Goal: Navigation & Orientation: Find specific page/section

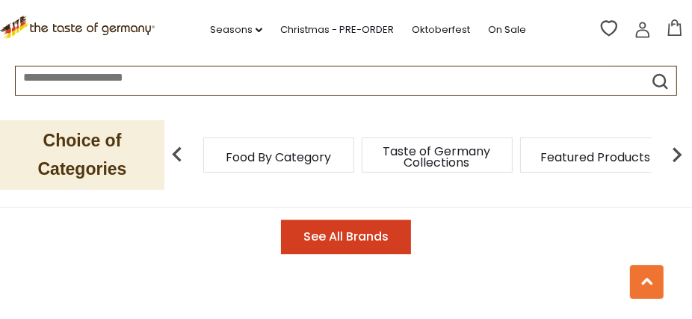
scroll to position [2372, 0]
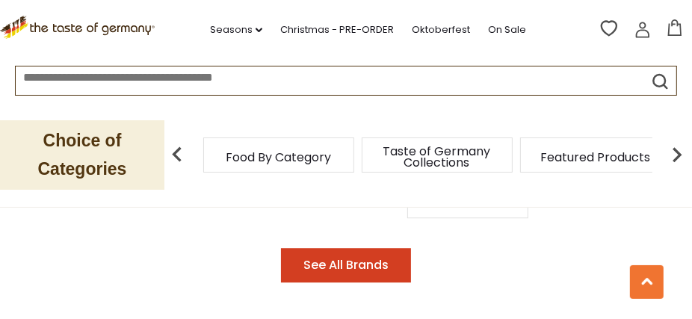
click at [674, 153] on img at bounding box center [677, 155] width 30 height 30
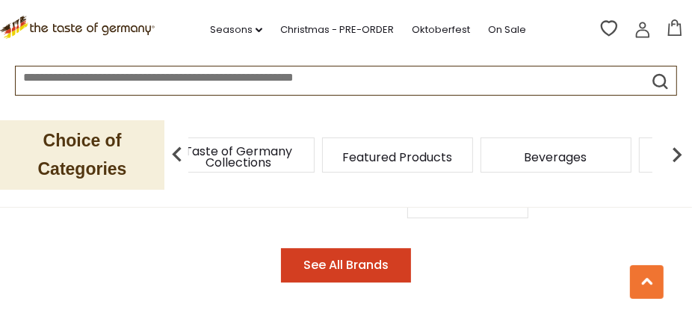
click at [558, 161] on span "Beverages" at bounding box center [556, 157] width 63 height 11
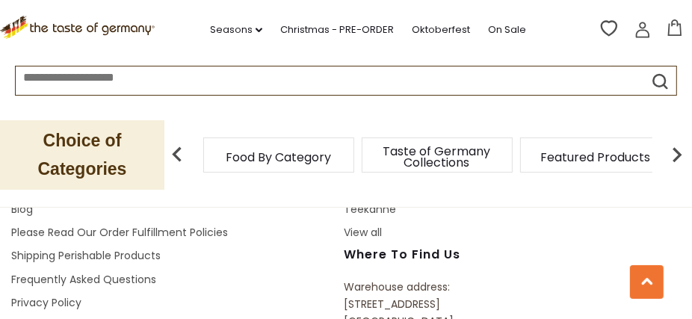
scroll to position [4898, 0]
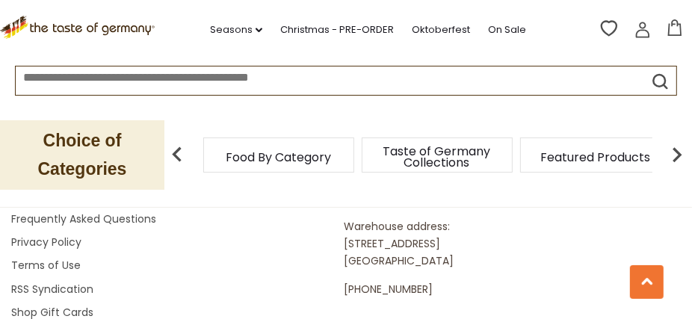
click at [156, 83] on input at bounding box center [313, 75] width 595 height 17
click at [99, 155] on p "Choice of Categories" at bounding box center [82, 155] width 164 height 70
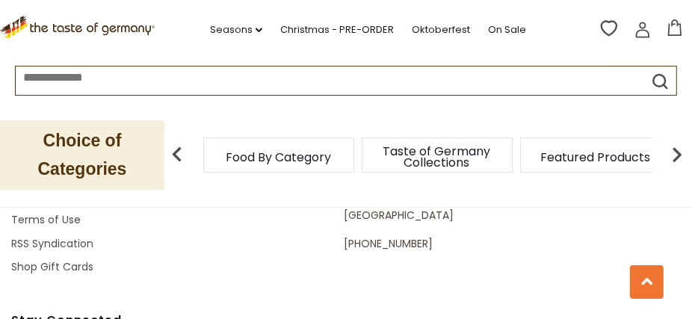
scroll to position [4950, 0]
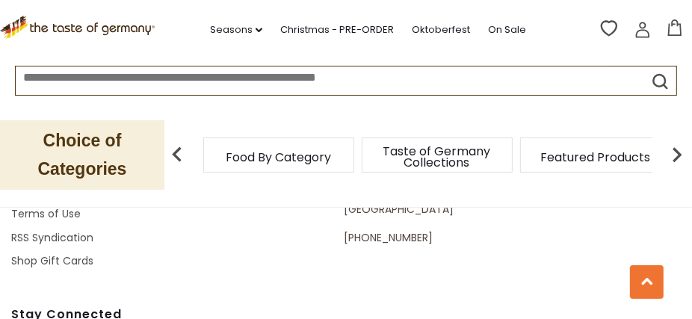
click at [178, 154] on img at bounding box center [177, 155] width 30 height 30
click at [244, 154] on span "Food By Category" at bounding box center [270, 157] width 105 height 11
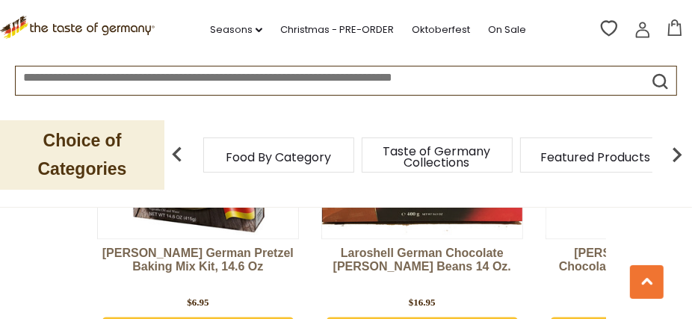
scroll to position [5105, 0]
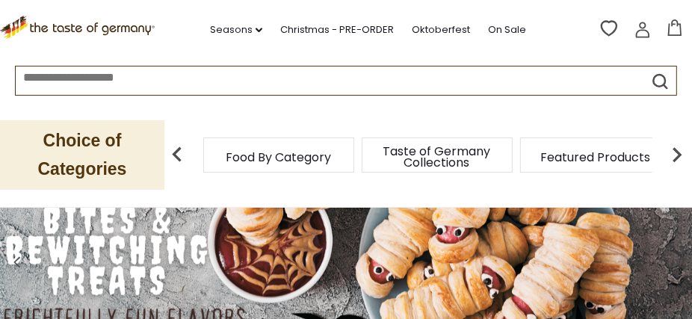
scroll to position [51, 0]
